Goal: Task Accomplishment & Management: Use online tool/utility

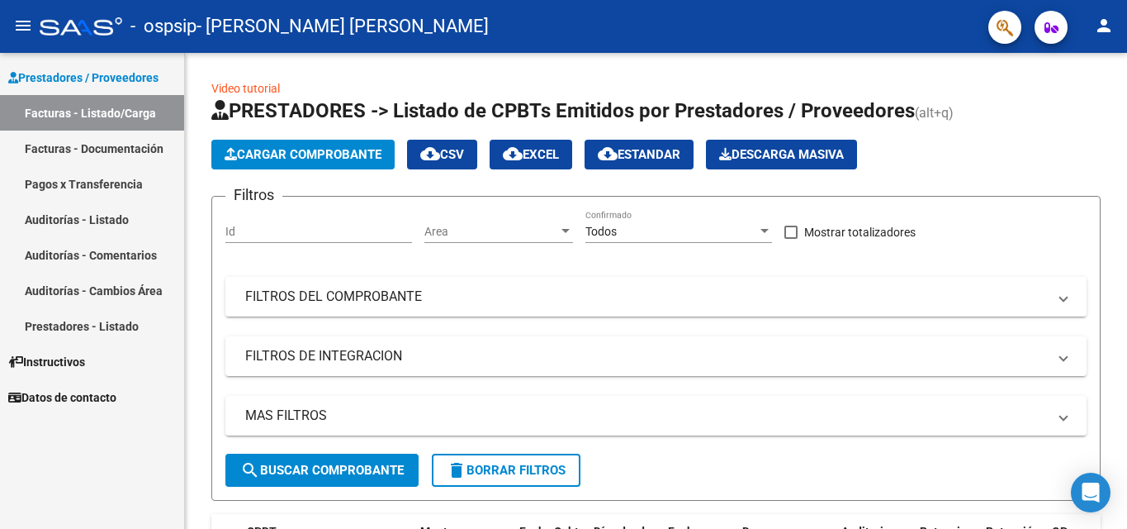
scroll to position [0, 552]
click at [280, 152] on span "Cargar Comprobante" at bounding box center [303, 154] width 157 height 15
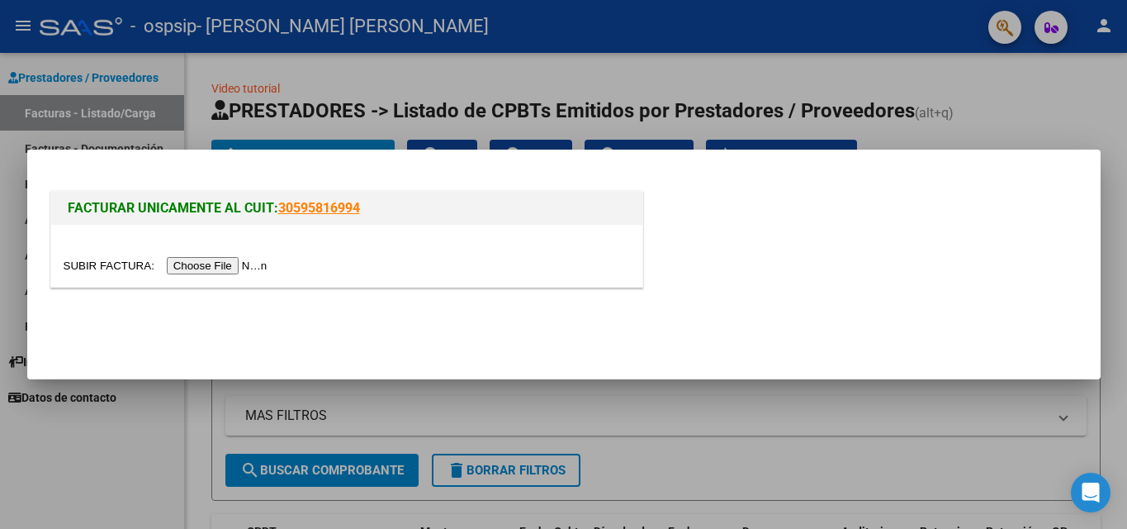
click at [241, 263] on input "file" at bounding box center [168, 265] width 209 height 17
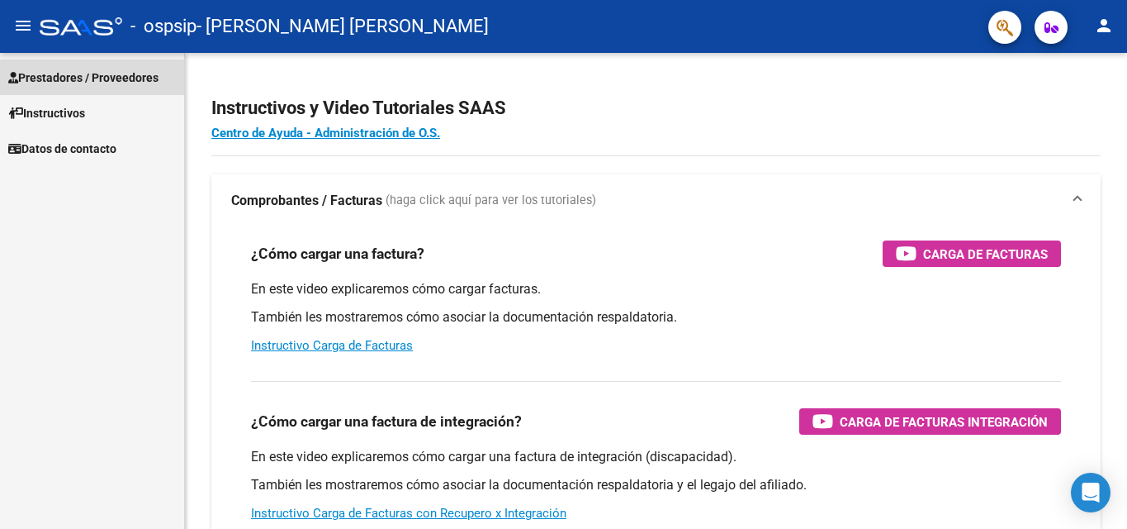
click at [127, 80] on span "Prestadores / Proveedores" at bounding box center [83, 78] width 150 height 18
click at [126, 77] on span "Prestadores / Proveedores" at bounding box center [83, 78] width 150 height 18
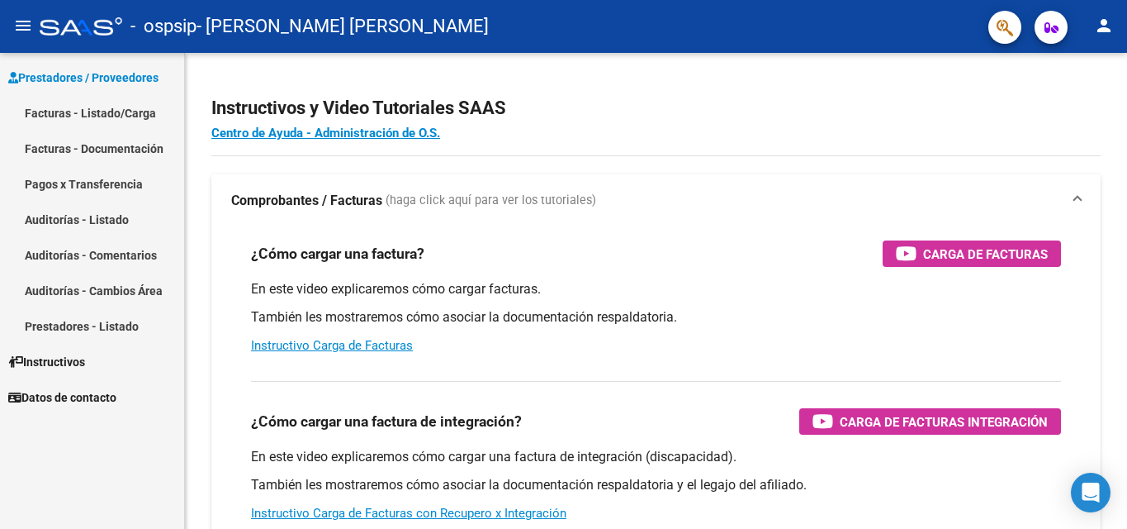
click at [135, 120] on link "Facturas - Listado/Carga" at bounding box center [92, 113] width 184 height 36
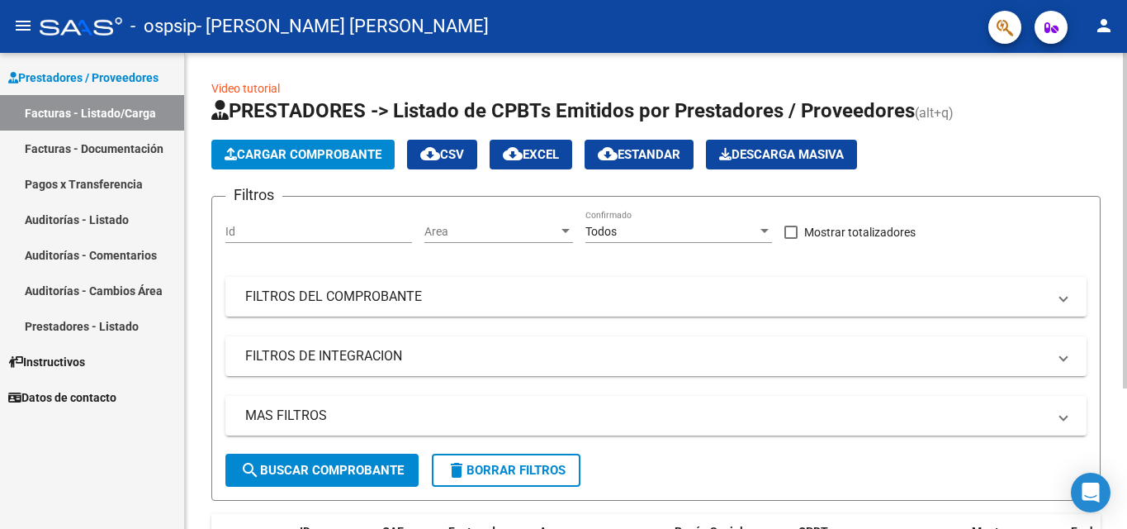
click at [292, 158] on span "Cargar Comprobante" at bounding box center [303, 154] width 157 height 15
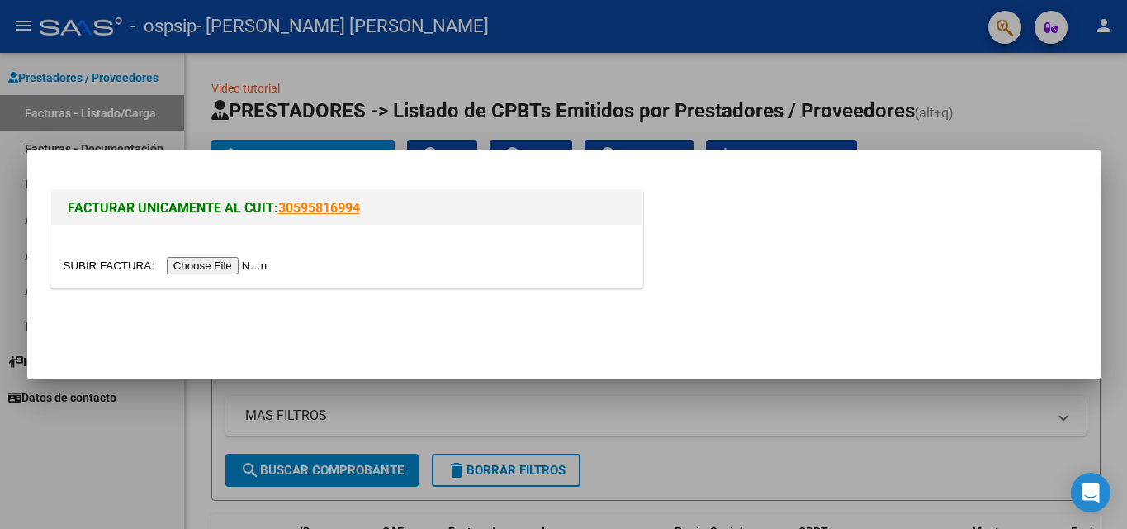
click at [246, 262] on input "file" at bounding box center [168, 265] width 209 height 17
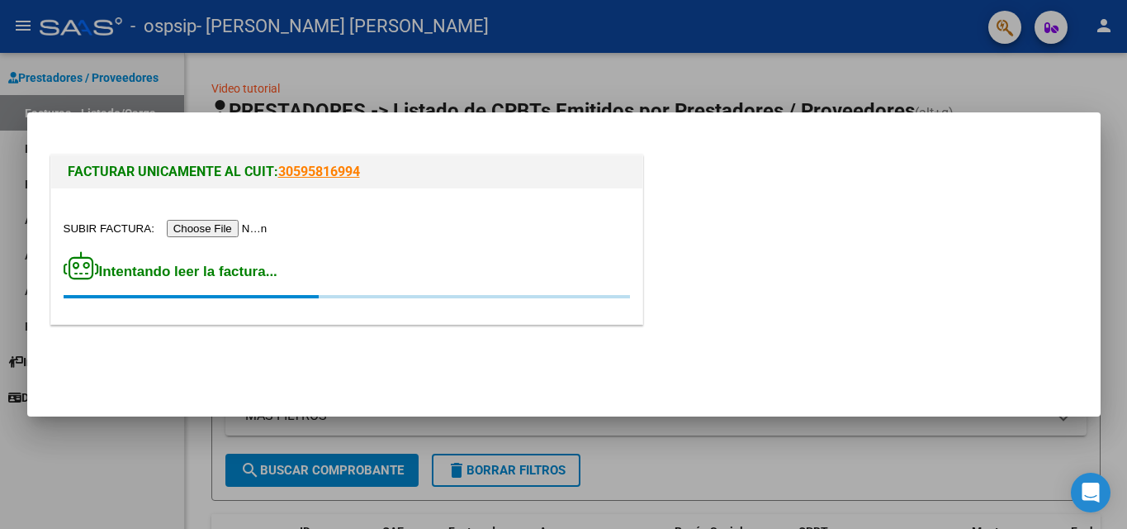
click at [516, 78] on div at bounding box center [563, 264] width 1127 height 529
